Goal: Transaction & Acquisition: Purchase product/service

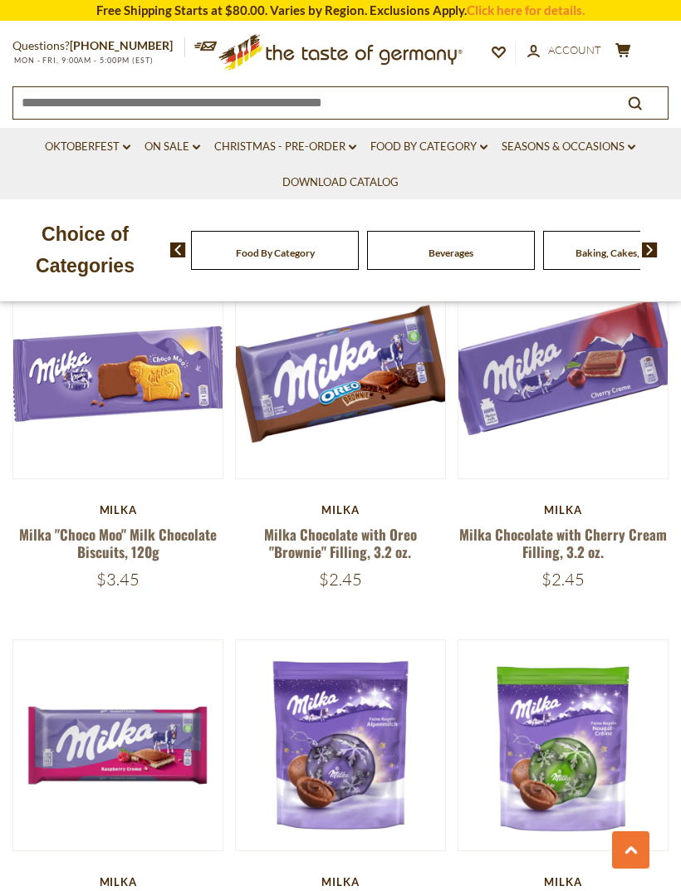
scroll to position [961, 0]
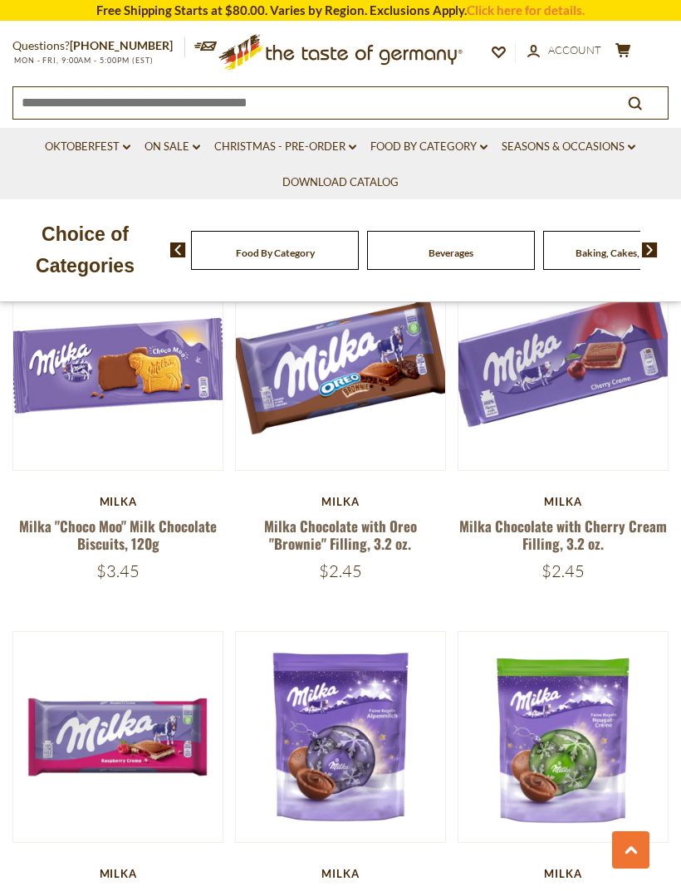
click at [350, 37] on icon ".st0{fill:#EDD300;} .st1{fill:#D33E21;}" at bounding box center [340, 52] width 272 height 51
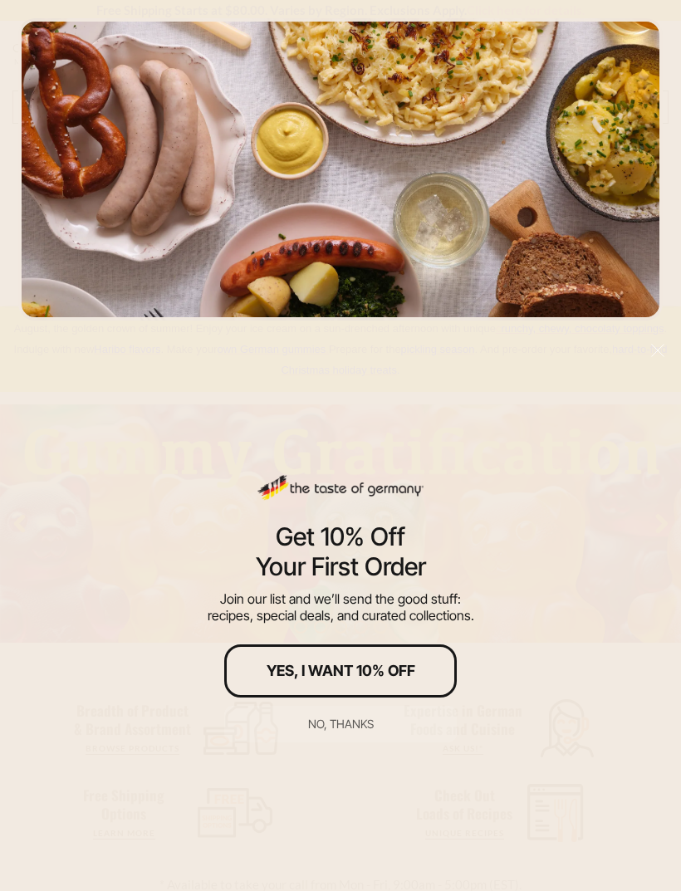
click at [338, 738] on button "No, thanks" at bounding box center [340, 723] width 232 height 37
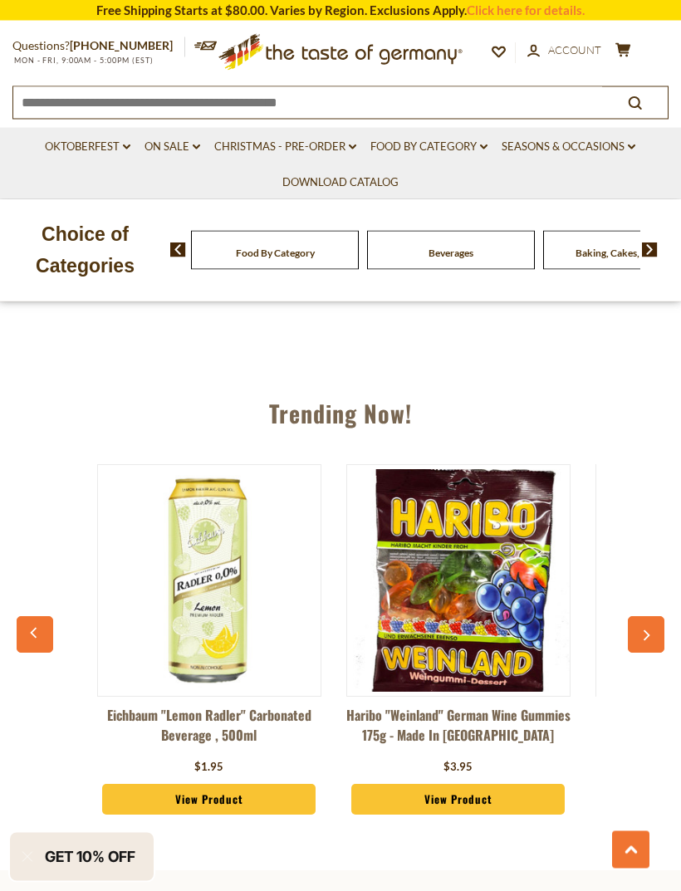
scroll to position [1499, 0]
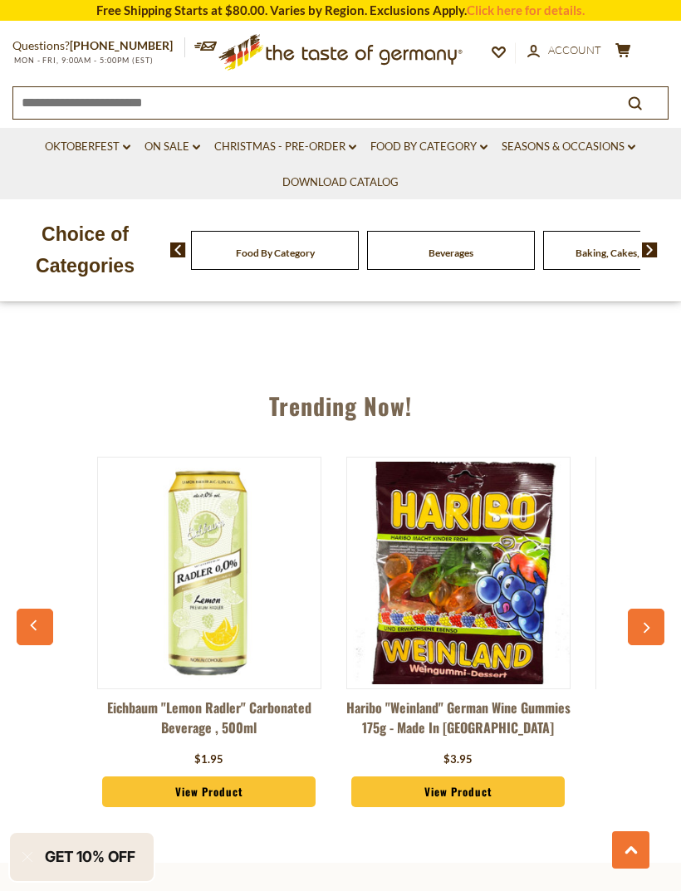
click at [476, 145] on link "Food By Category dropdown_arrow" at bounding box center [428, 147] width 117 height 18
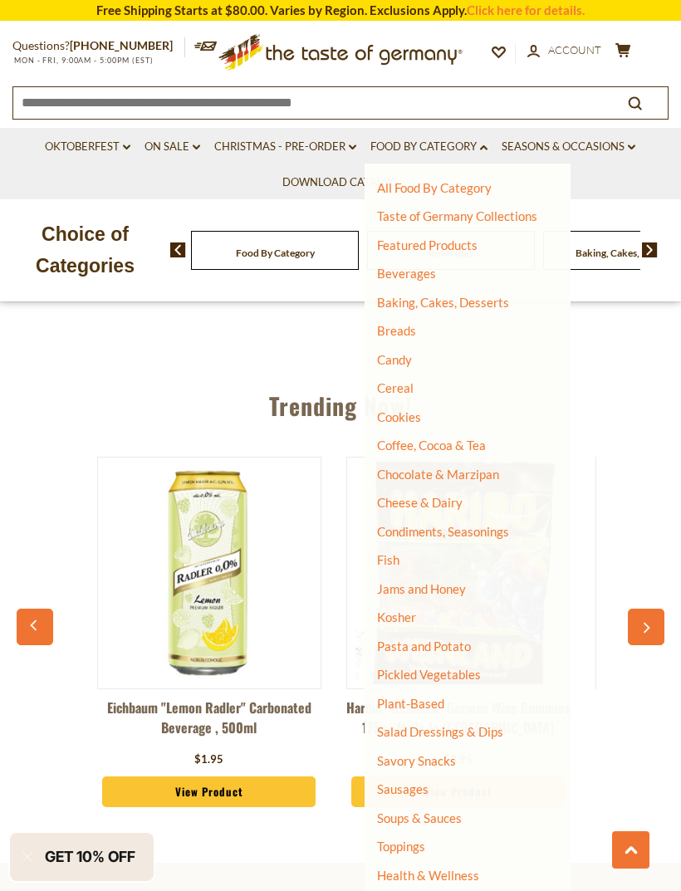
click at [468, 471] on link "Chocolate & Marzipan" at bounding box center [438, 473] width 122 height 15
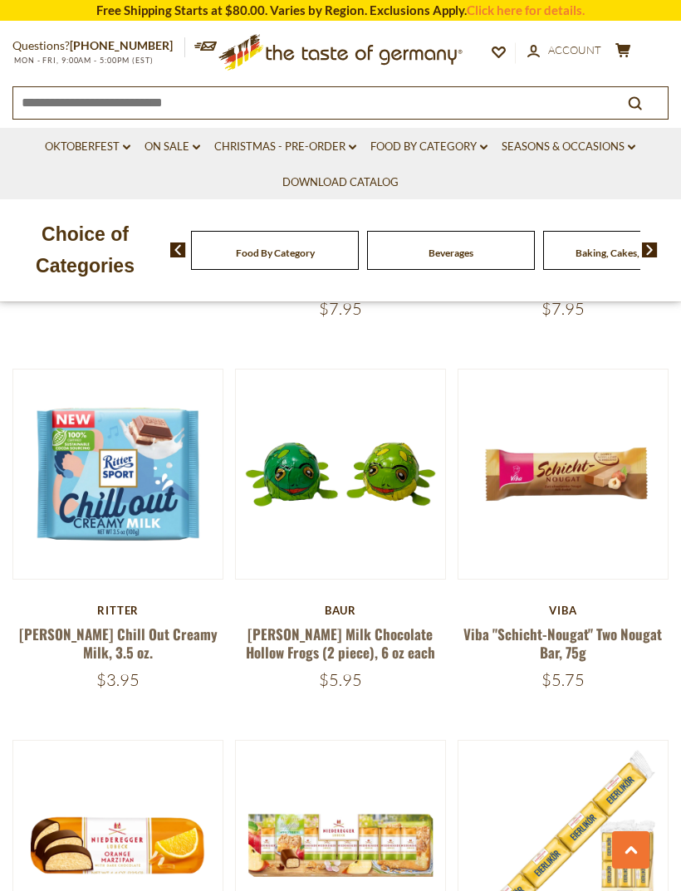
scroll to position [2981, 0]
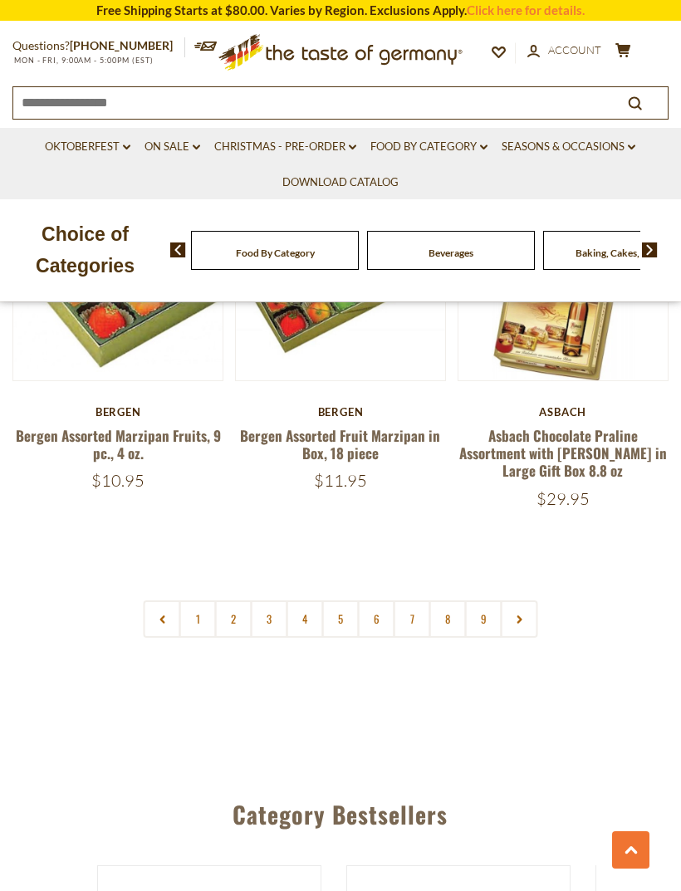
click at [519, 600] on link at bounding box center [518, 618] width 37 height 37
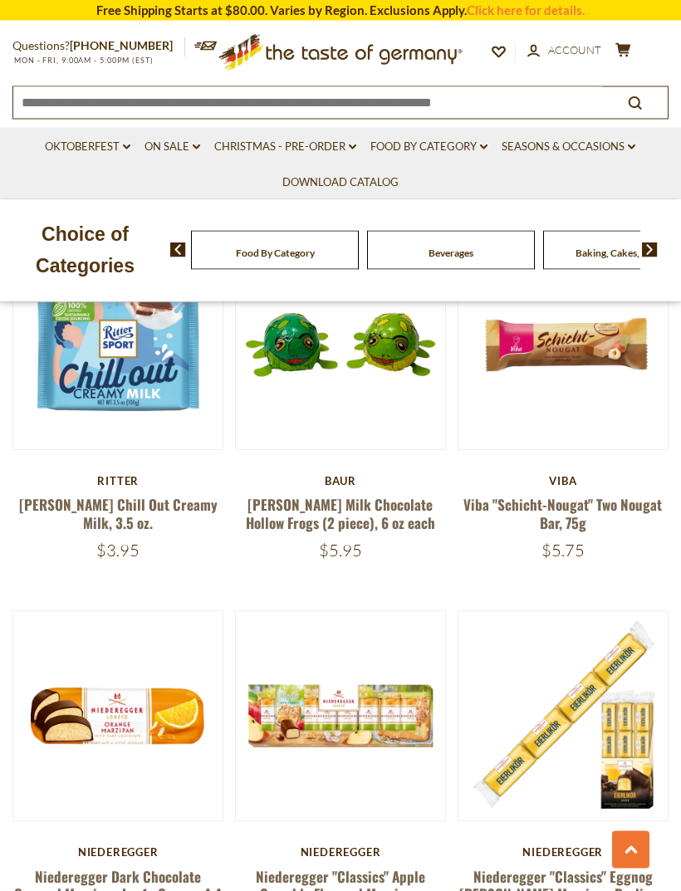
scroll to position [3094, 0]
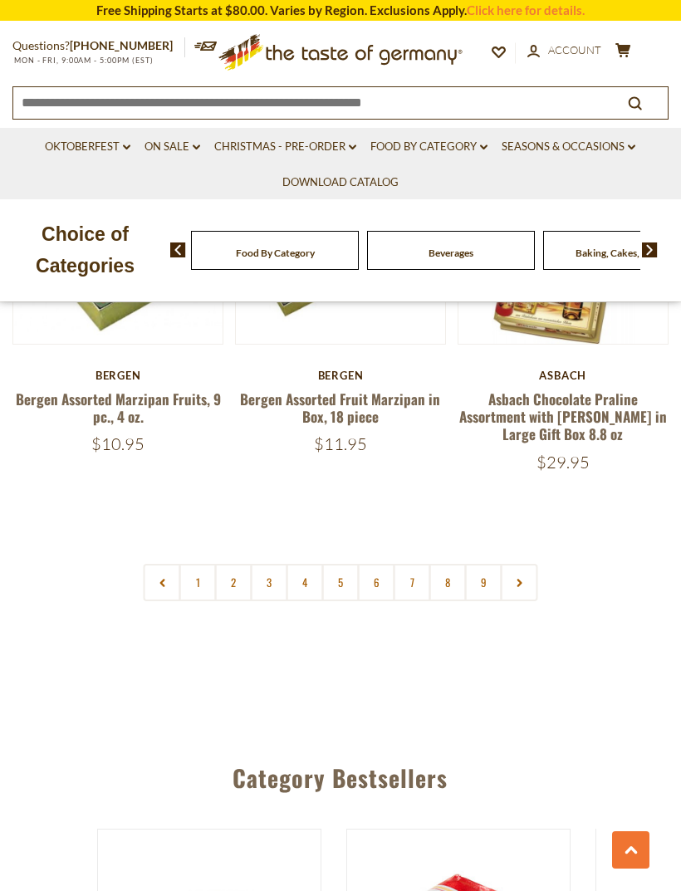
click at [521, 579] on icon at bounding box center [519, 583] width 10 height 8
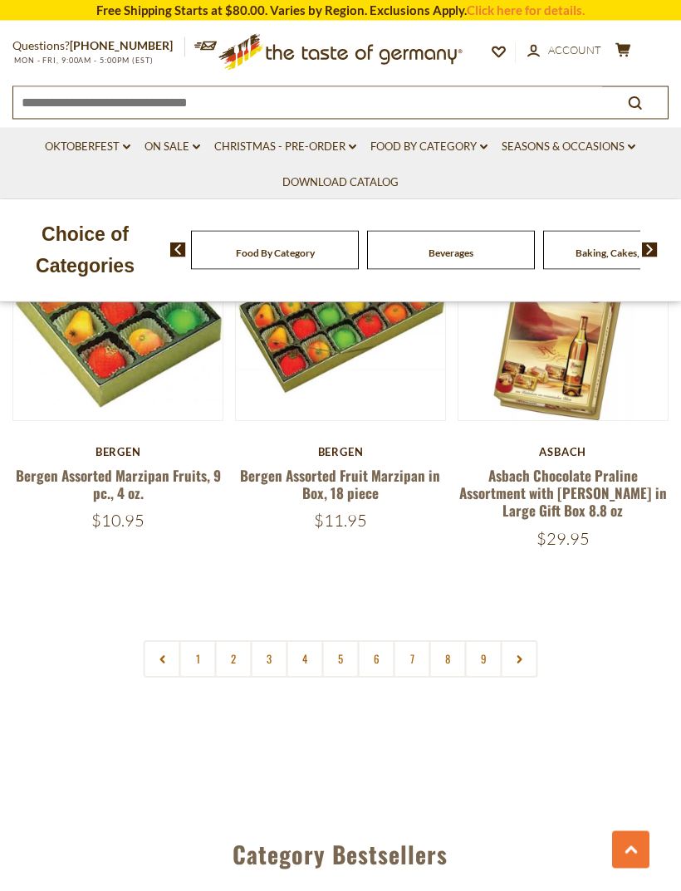
scroll to position [4692, 0]
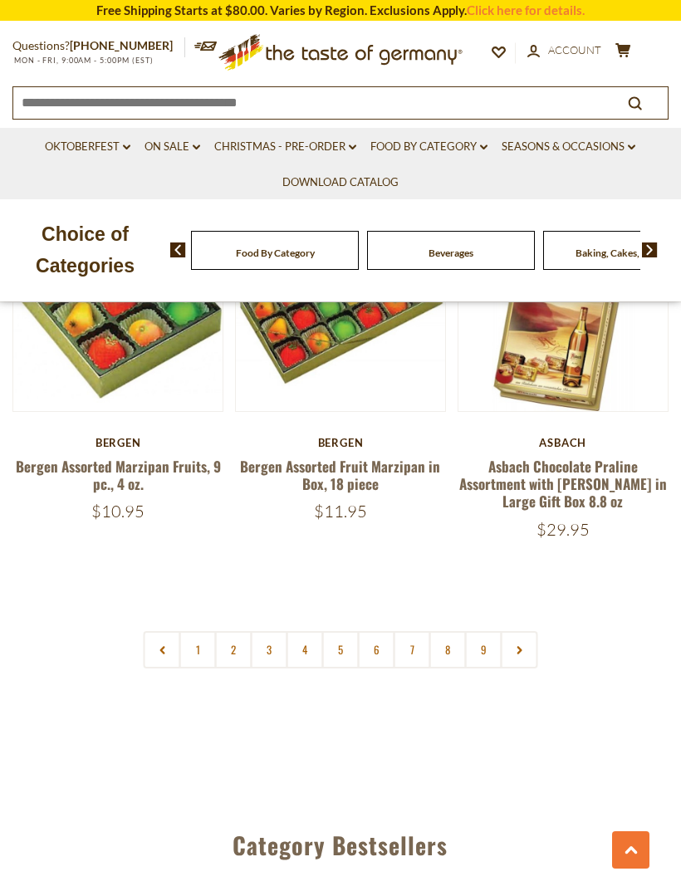
click at [261, 631] on link "3" at bounding box center [269, 649] width 37 height 37
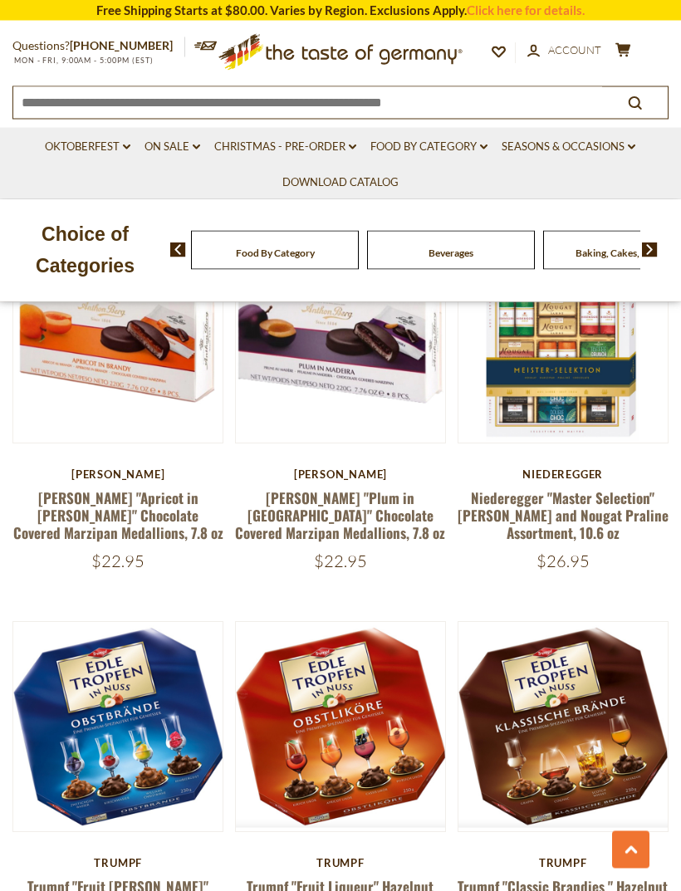
scroll to position [0, 0]
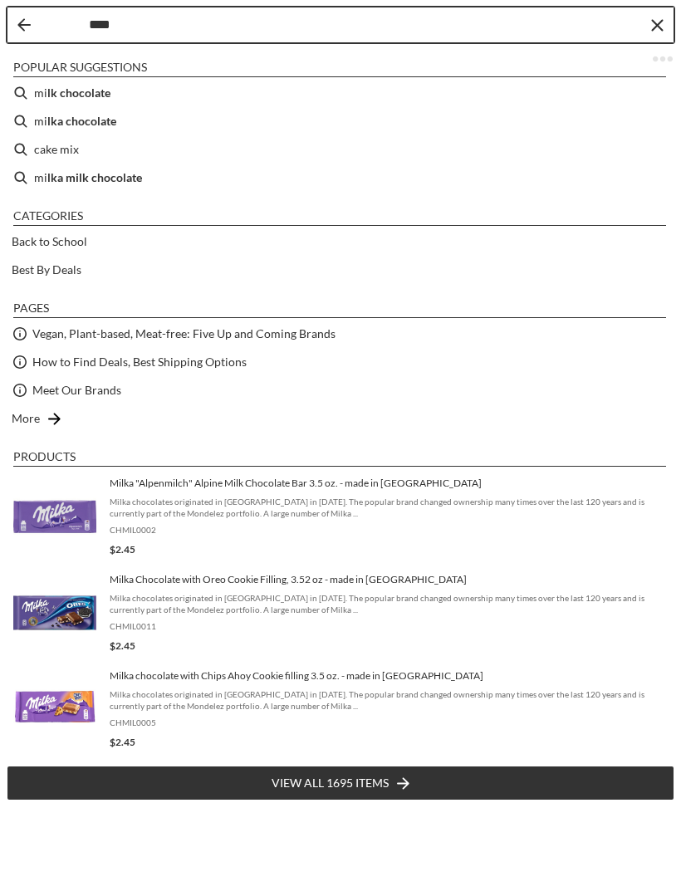
type input "*****"
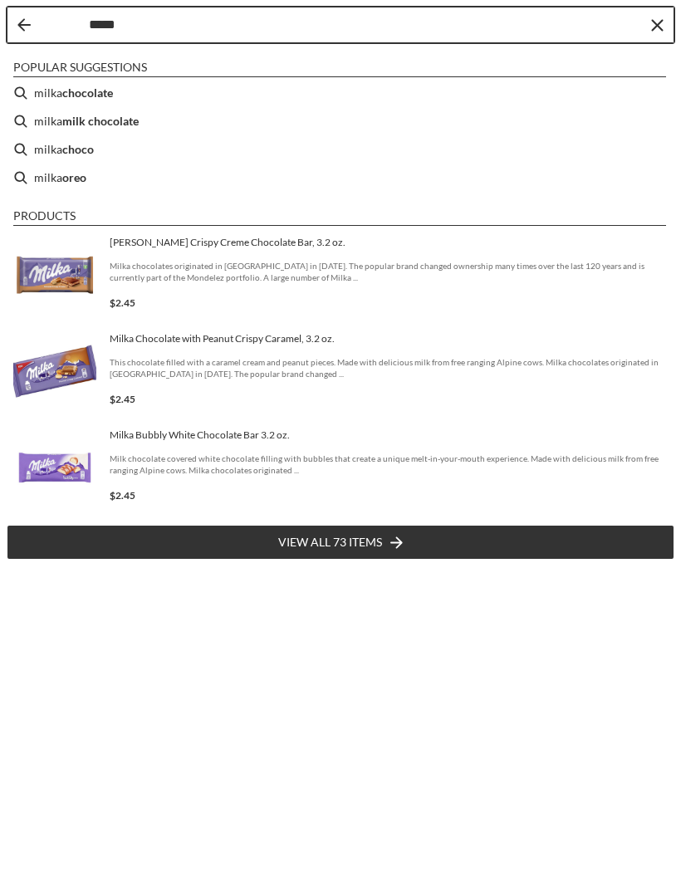
type input "*****"
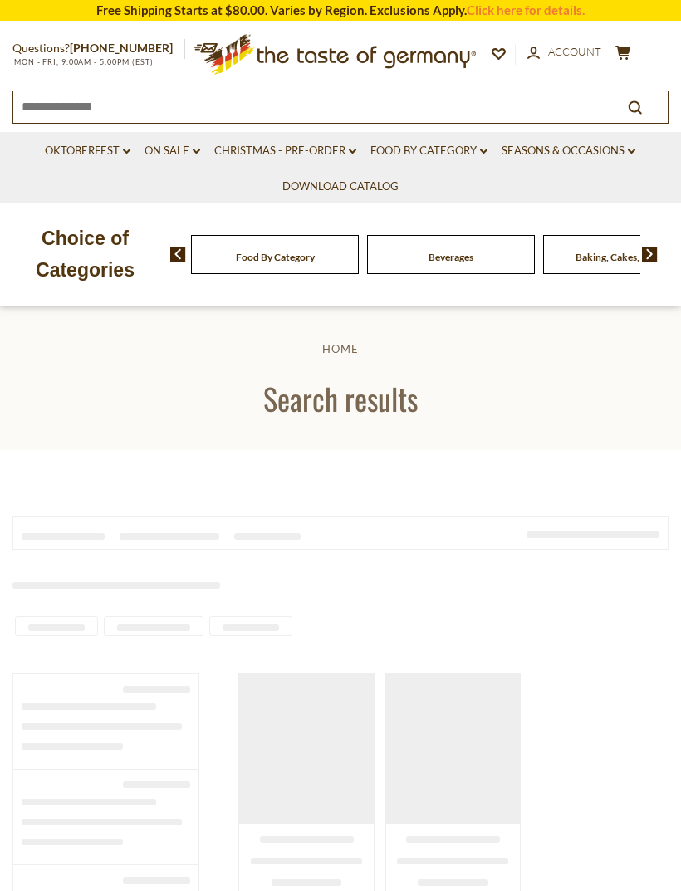
type input "*****"
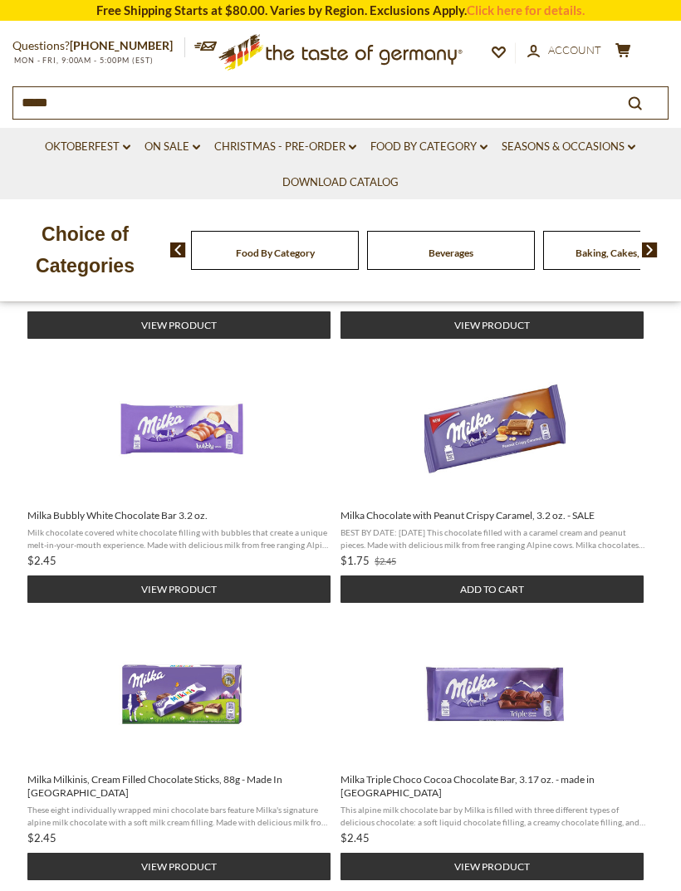
scroll to position [535, 0]
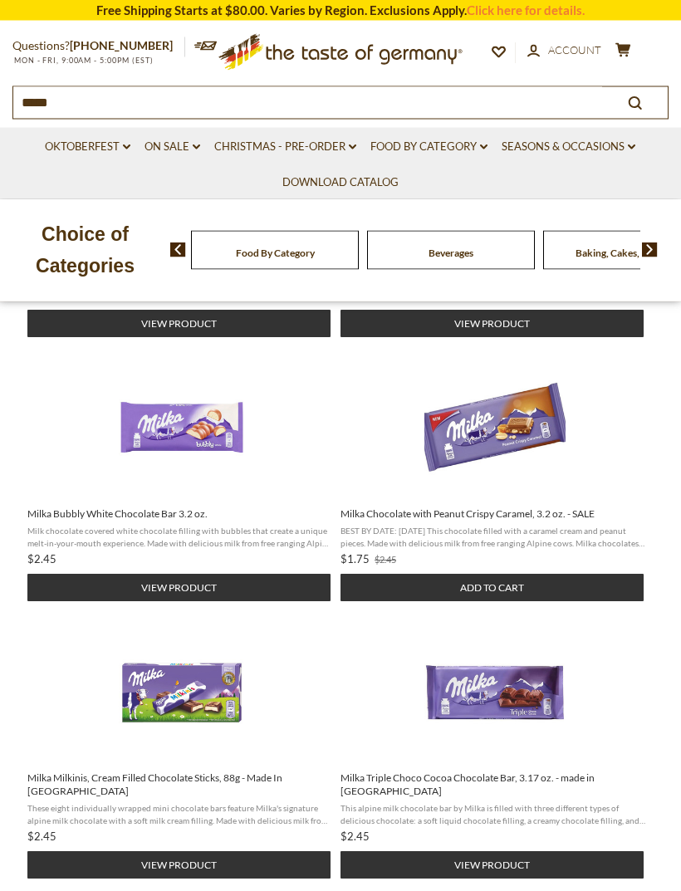
click at [635, 413] on span "Milka Chocolate with Peanut Crispy Caramel, 3.2 oz. - SALE" at bounding box center [494, 429] width 309 height 141
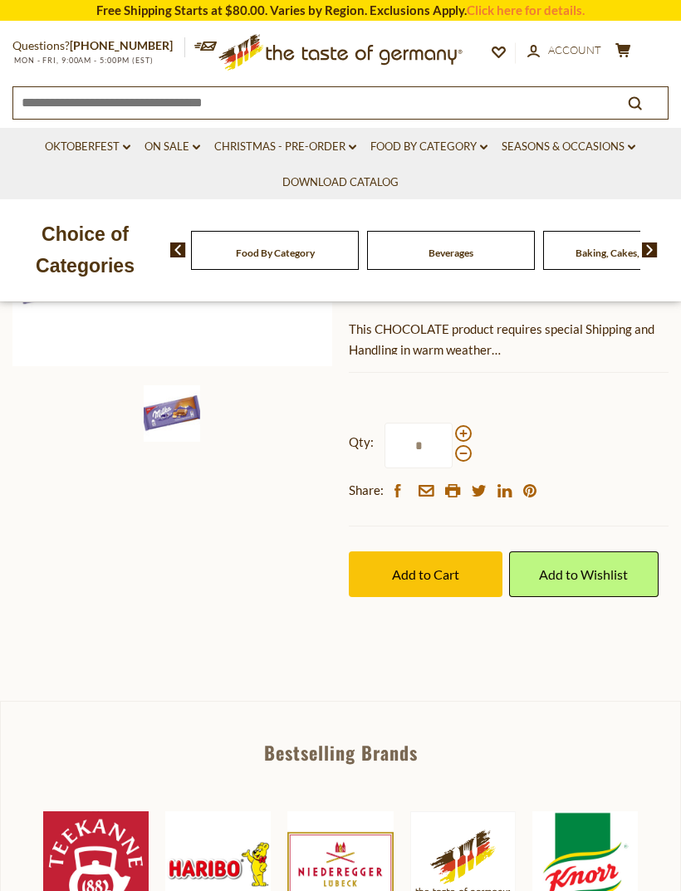
scroll to position [346, 0]
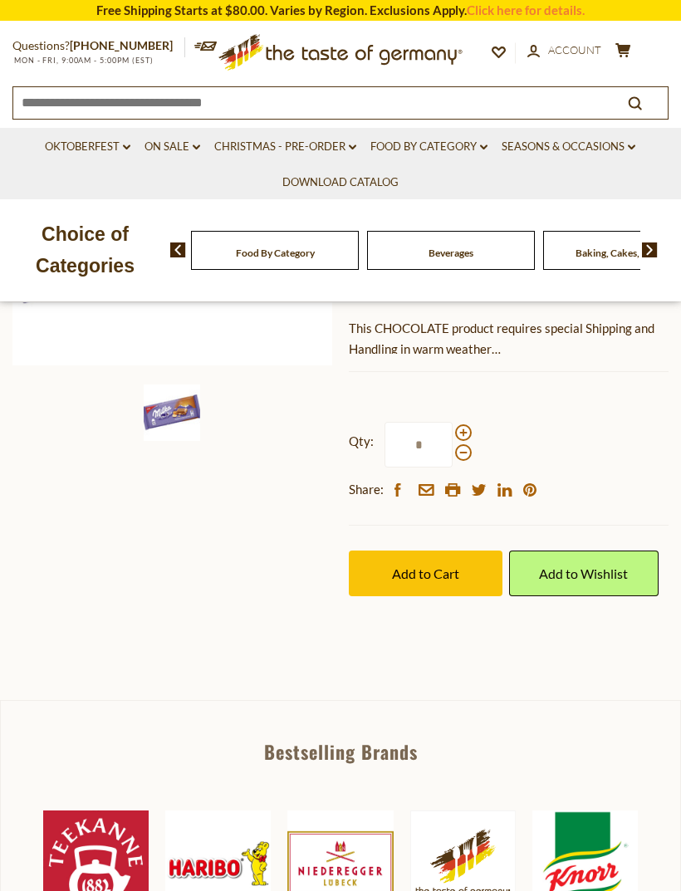
click at [461, 564] on button "Add to Cart" at bounding box center [426, 573] width 154 height 46
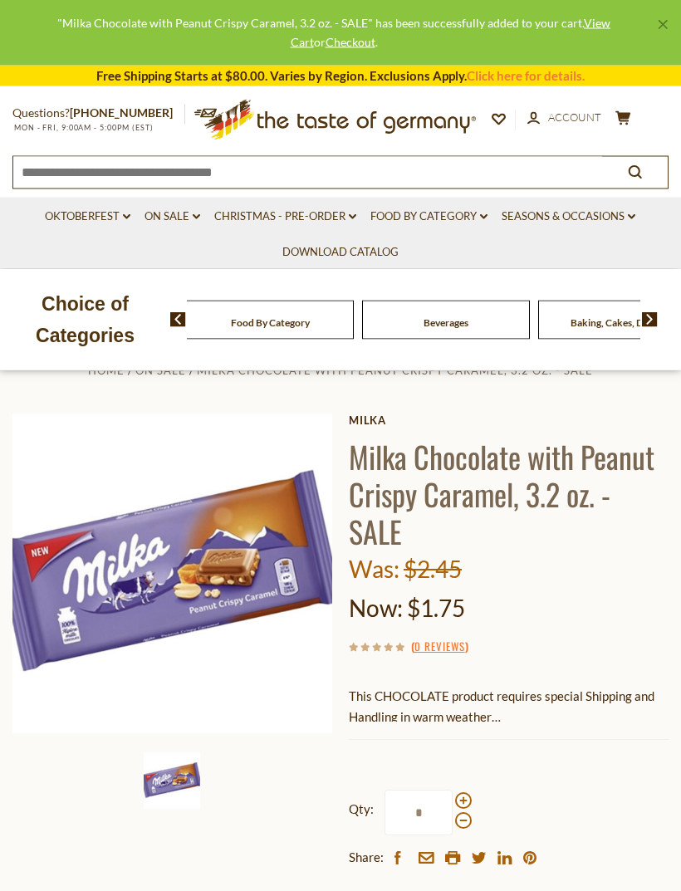
scroll to position [0, 0]
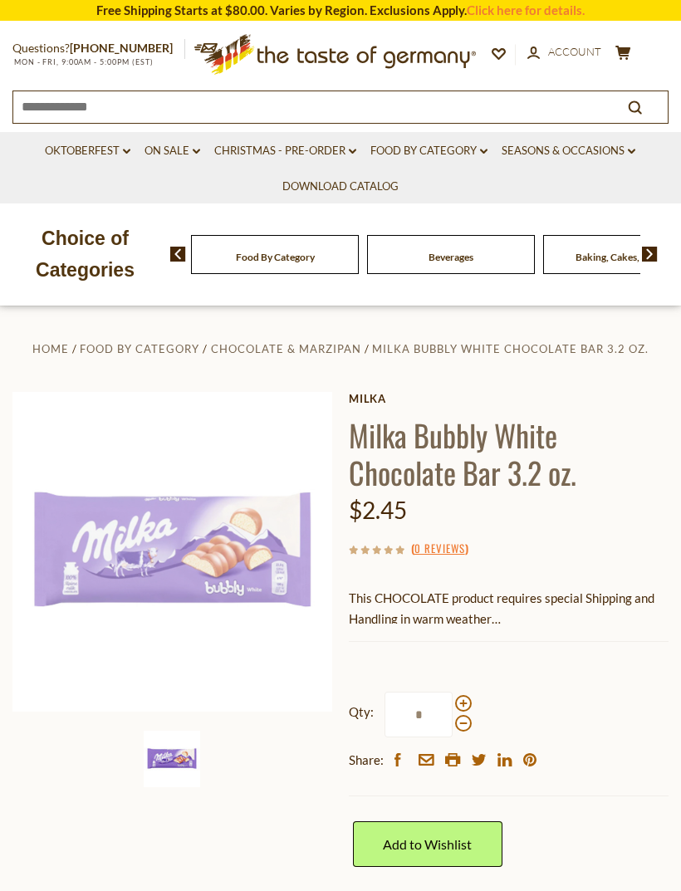
scroll to position [127, 0]
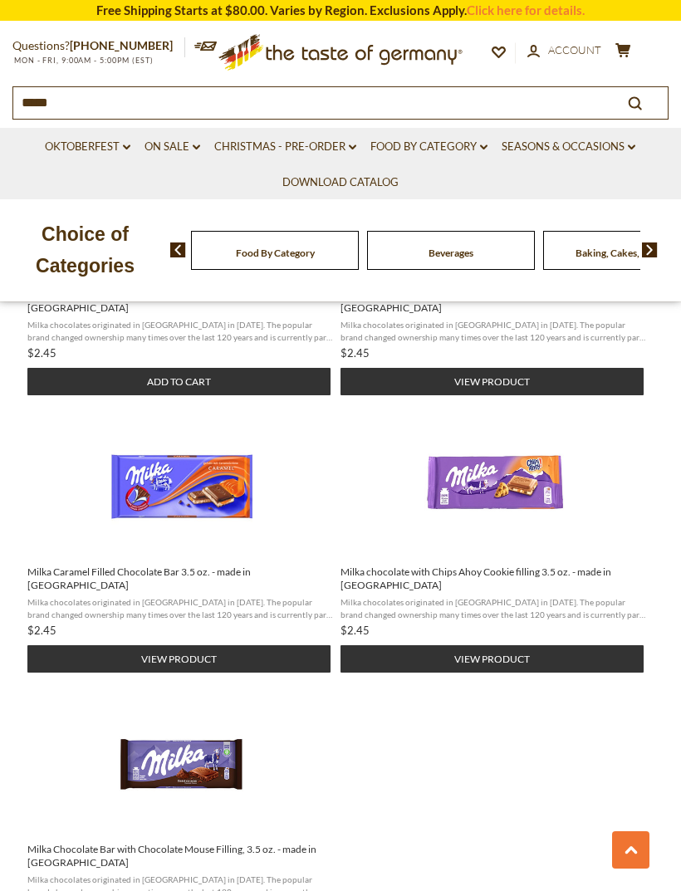
scroll to position [1889, 0]
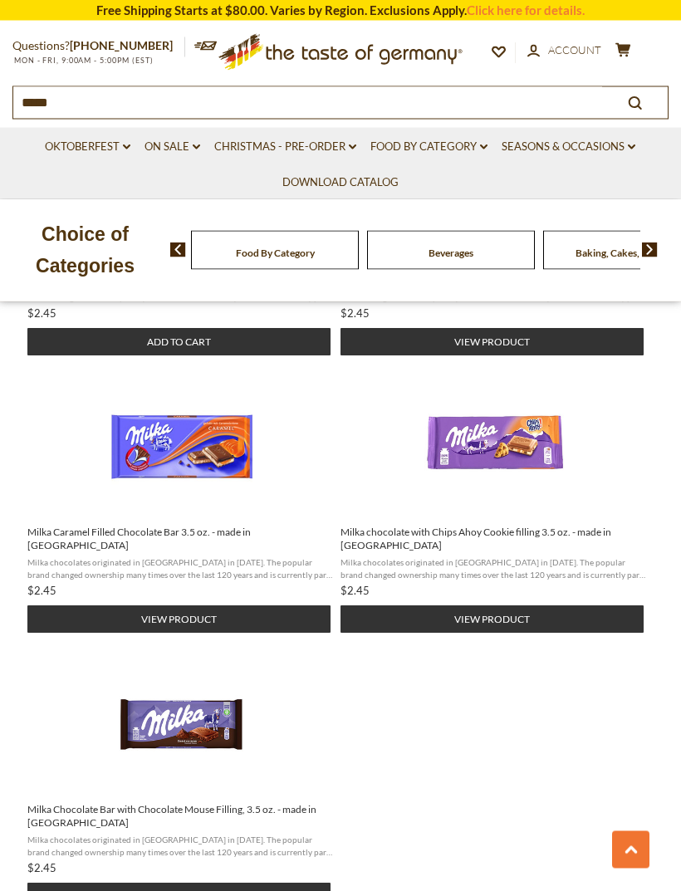
click at [613, 606] on button "View product" at bounding box center [491, 619] width 303 height 27
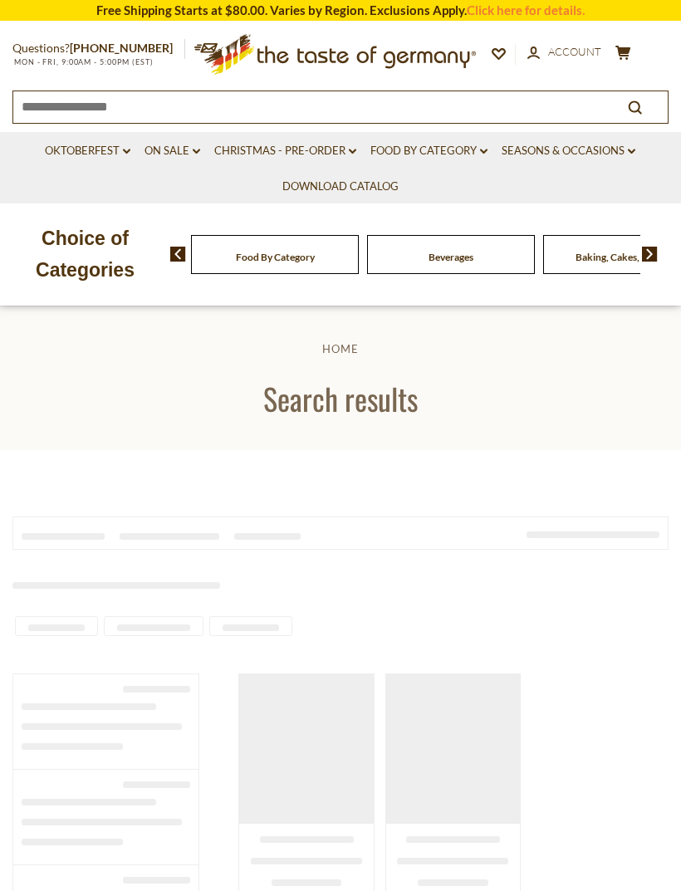
scroll to position [1587, 0]
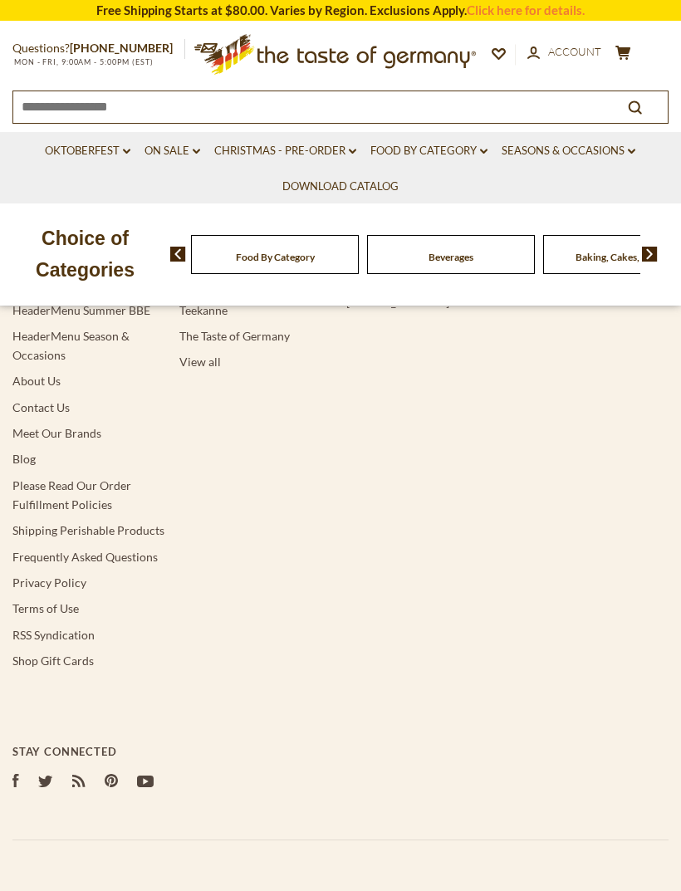
type input "*****"
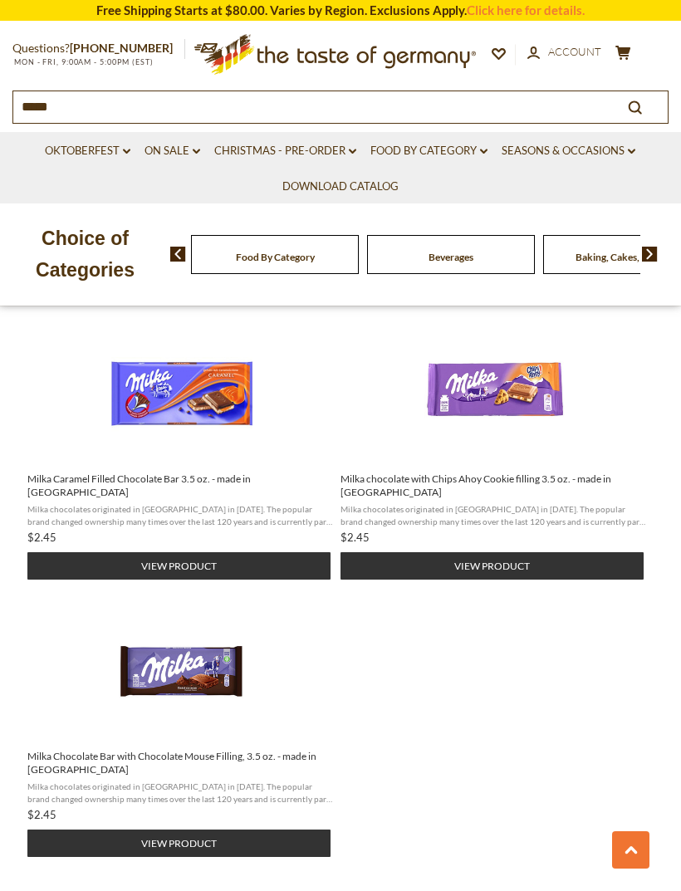
click at [287, 829] on button "View product" at bounding box center [178, 842] width 303 height 27
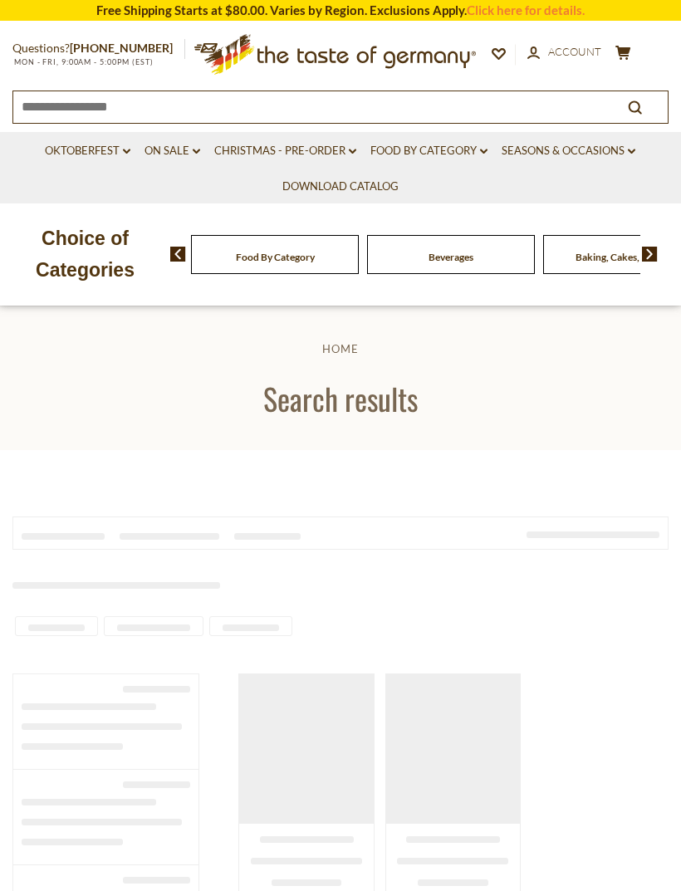
scroll to position [1587, 0]
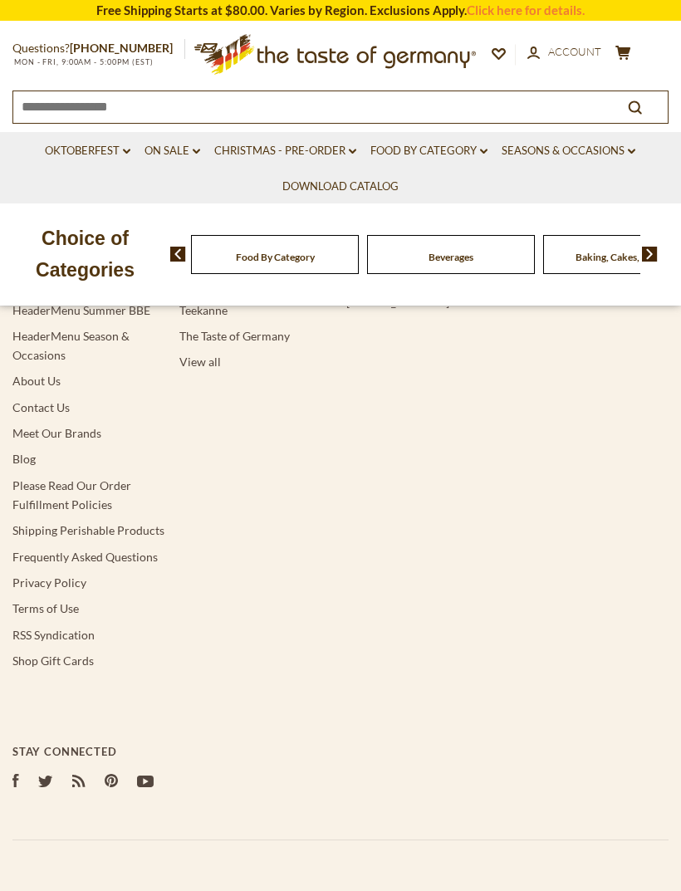
type input "*****"
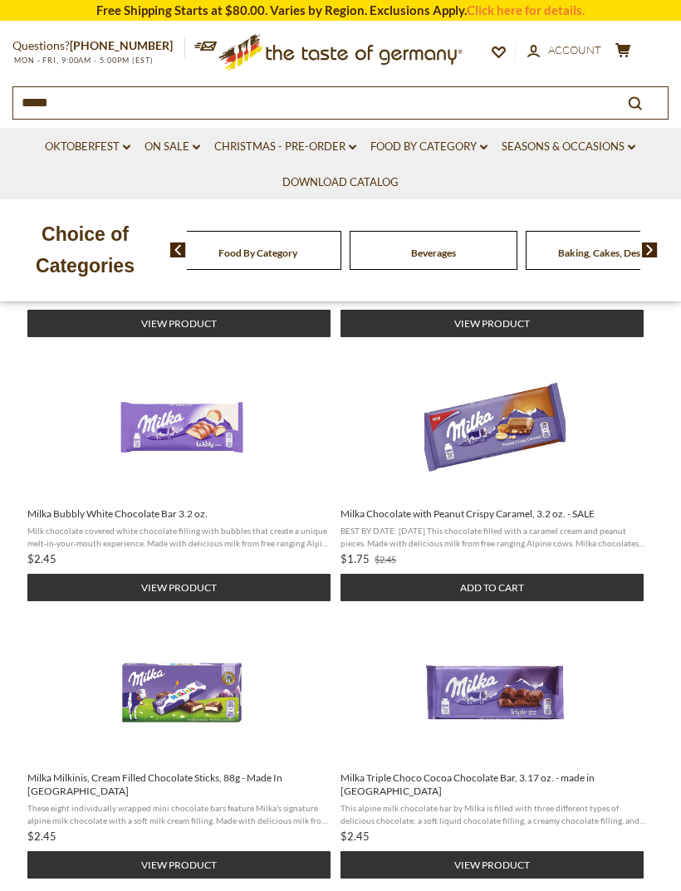
scroll to position [534, 0]
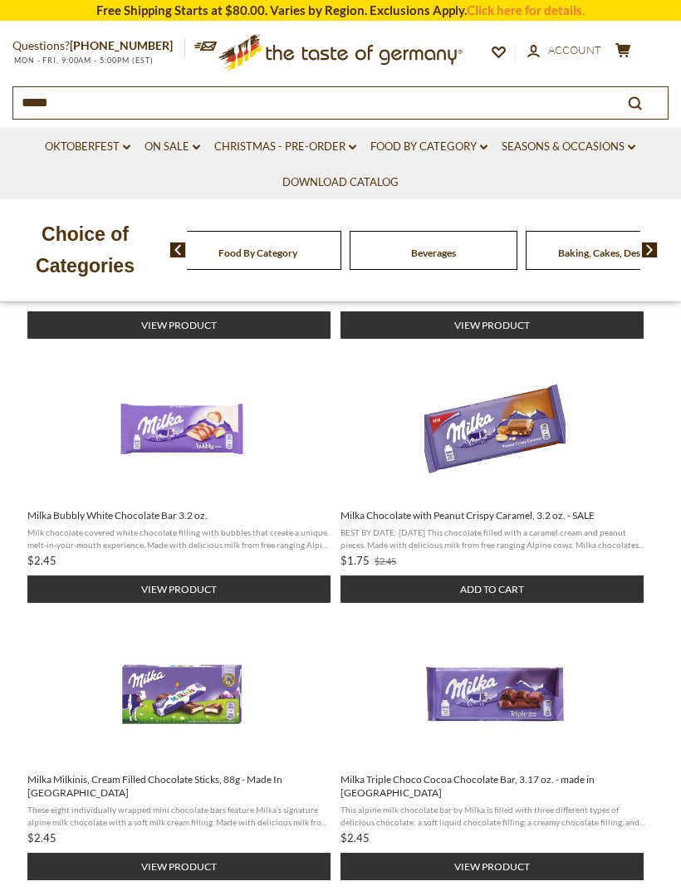
click at [315, 852] on button "View product" at bounding box center [178, 865] width 303 height 27
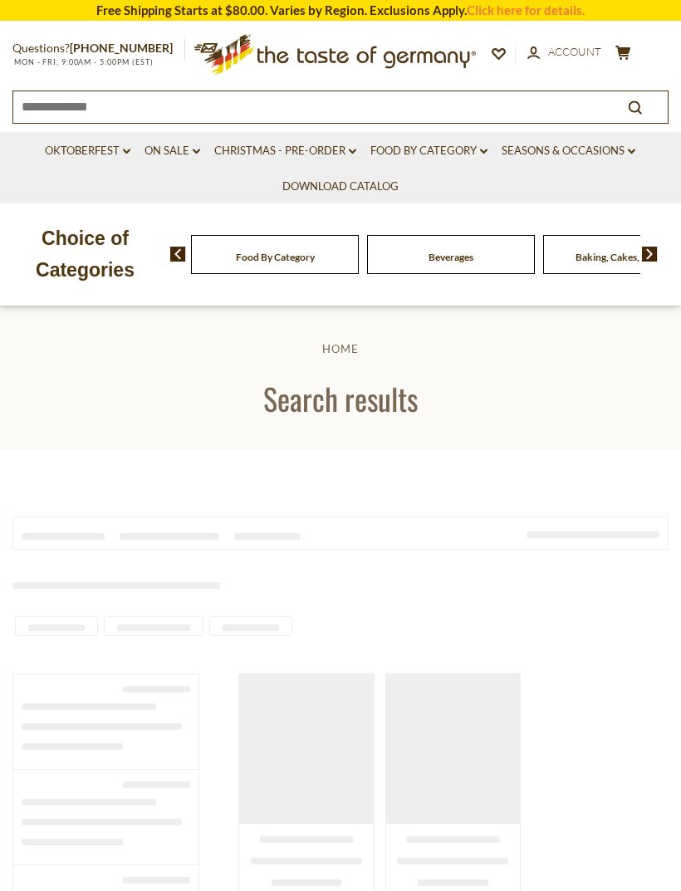
type input "*****"
